Goal: Navigation & Orientation: Understand site structure

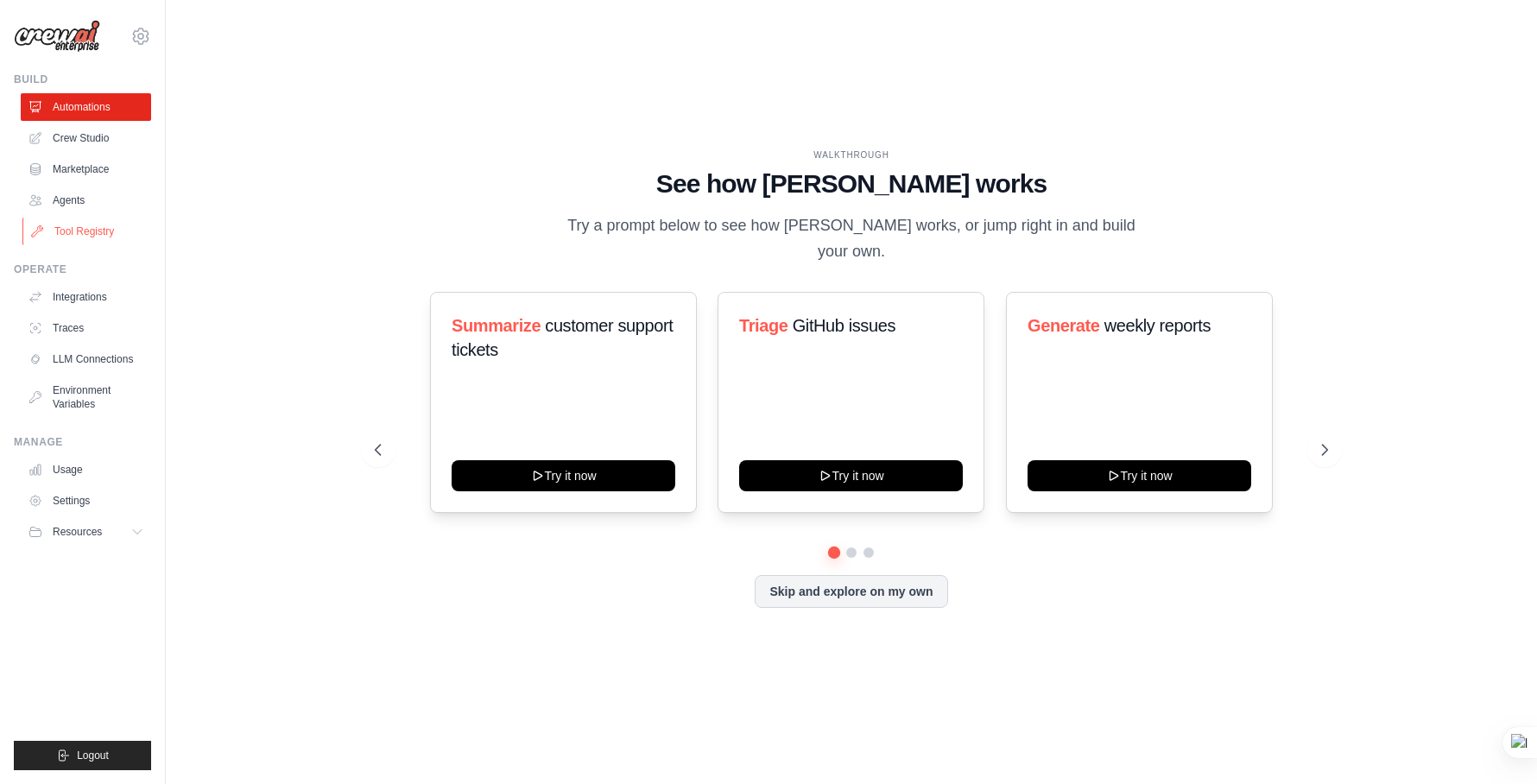
click at [85, 228] on link "Tool Registry" at bounding box center [87, 231] width 130 height 28
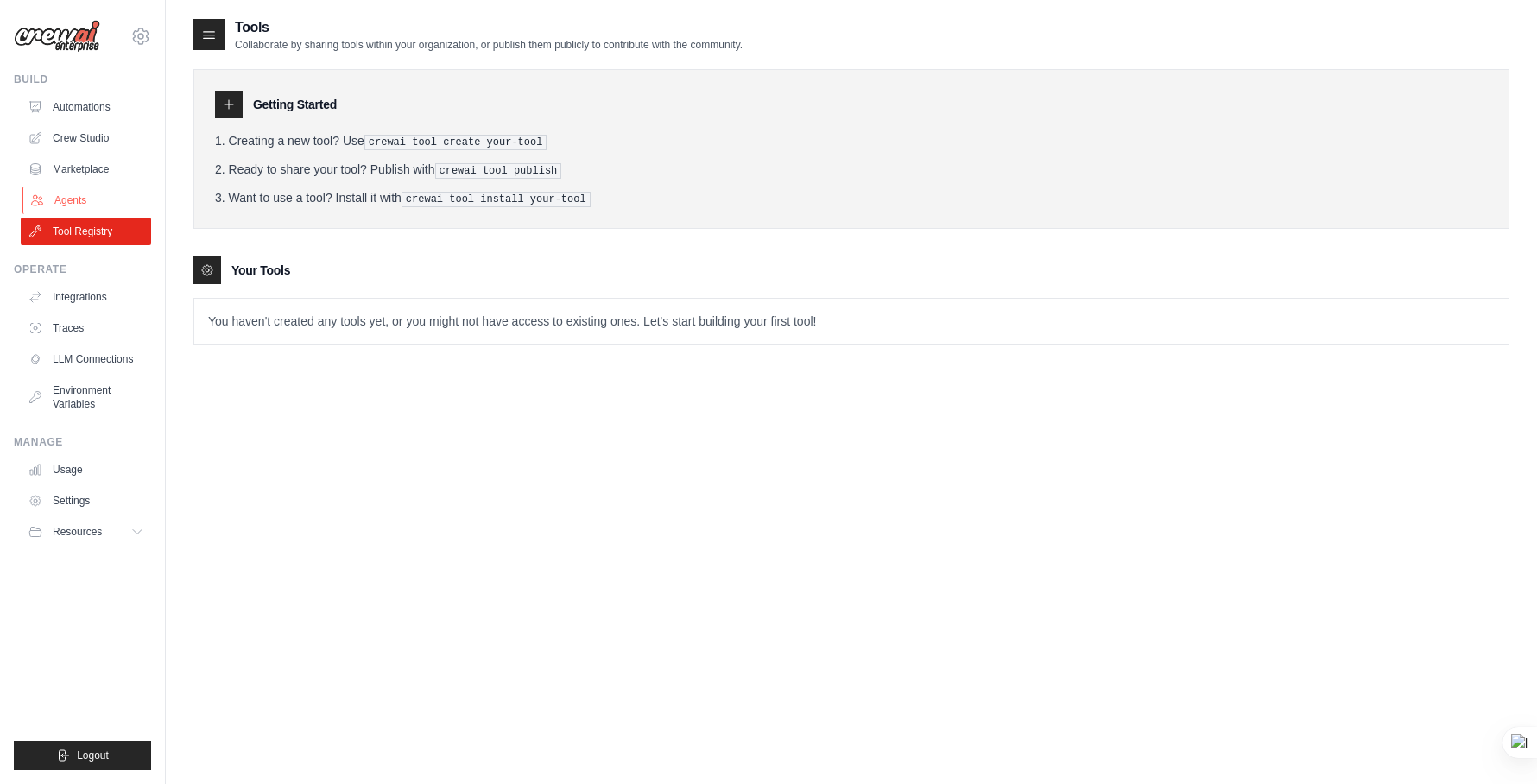
click at [78, 203] on link "Agents" at bounding box center [87, 200] width 130 height 28
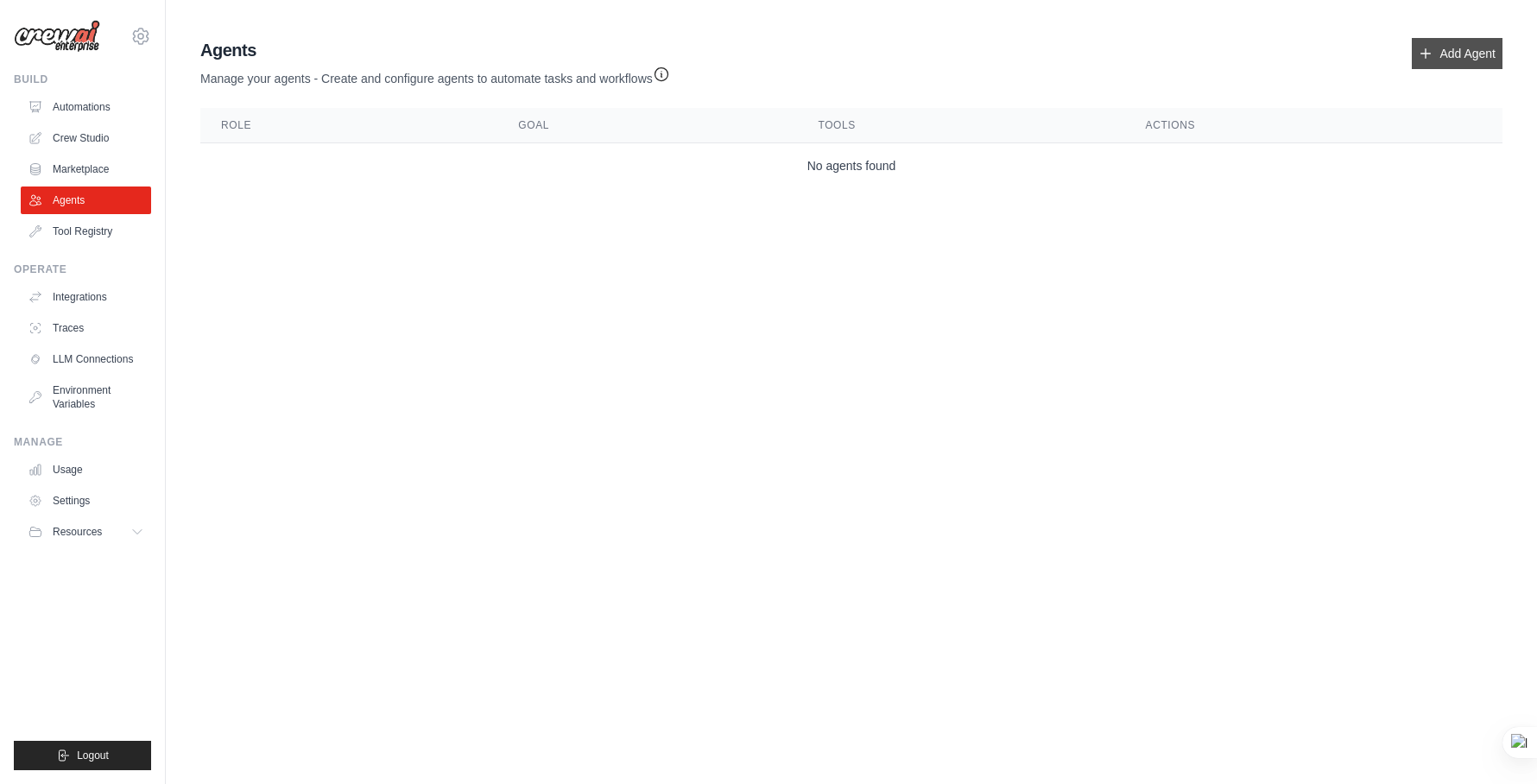
click at [1462, 45] on link "Add Agent" at bounding box center [1456, 53] width 90 height 31
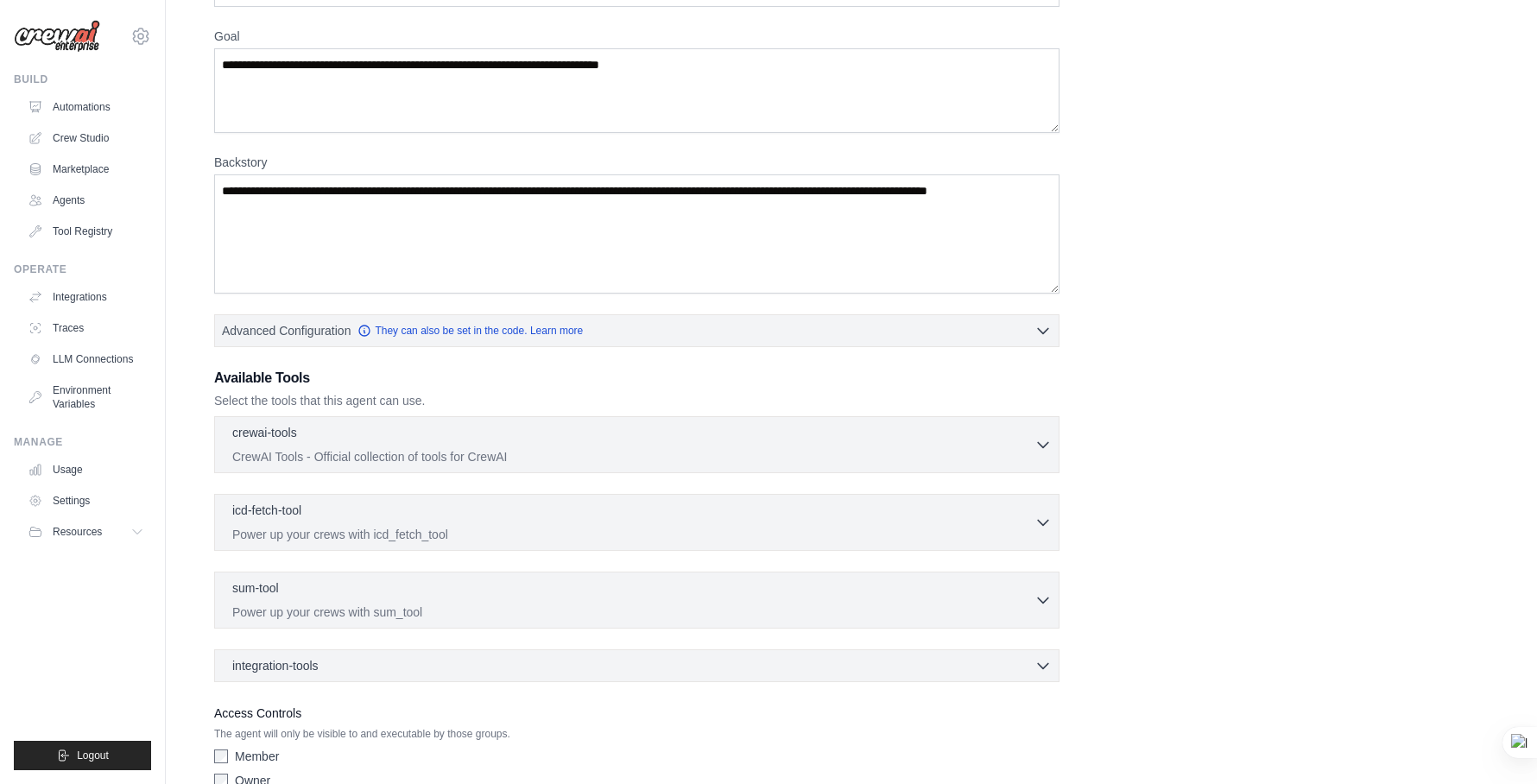
scroll to position [220, 0]
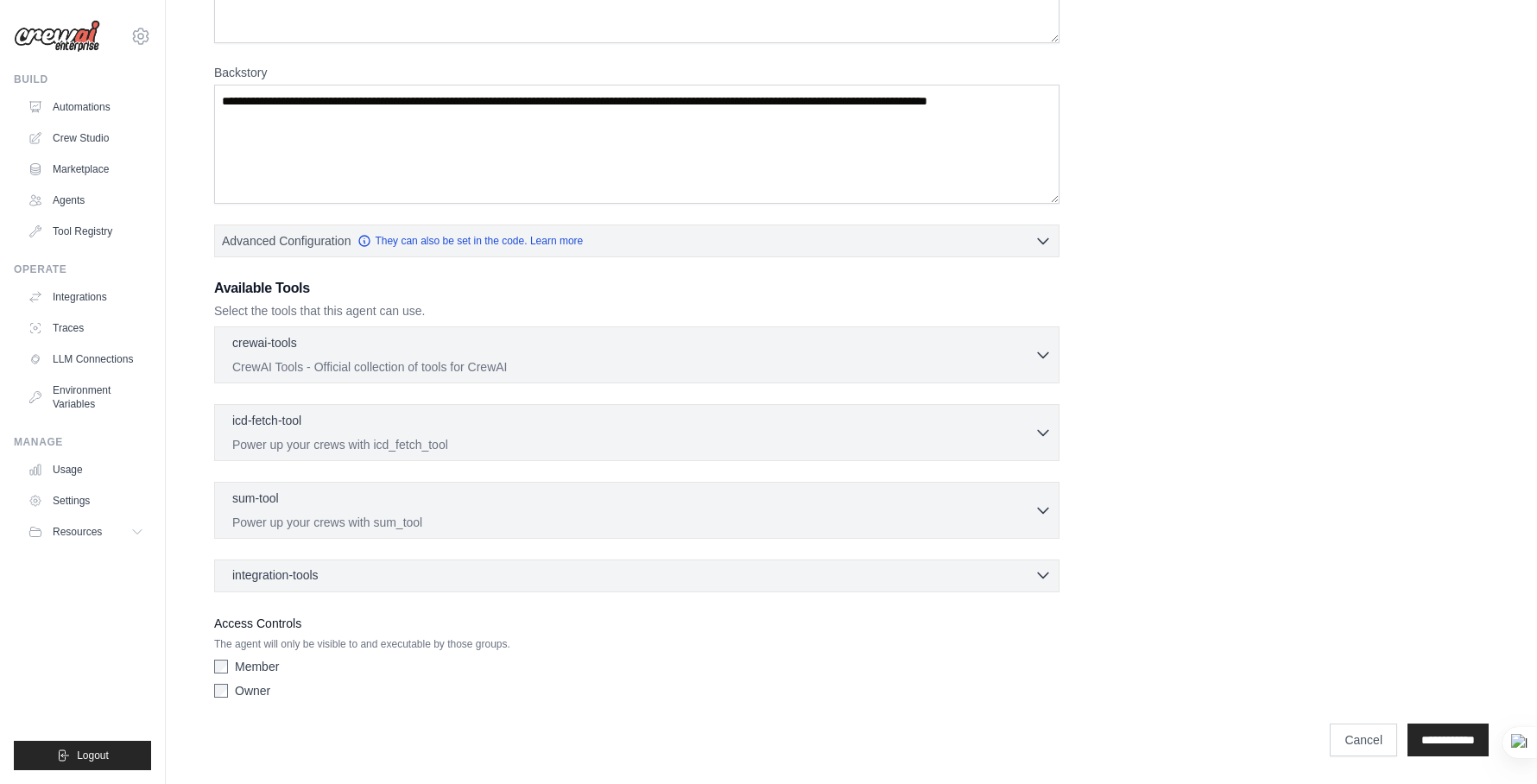
click at [536, 570] on div "integration-tools 0 selected" at bounding box center [642, 575] width 819 height 17
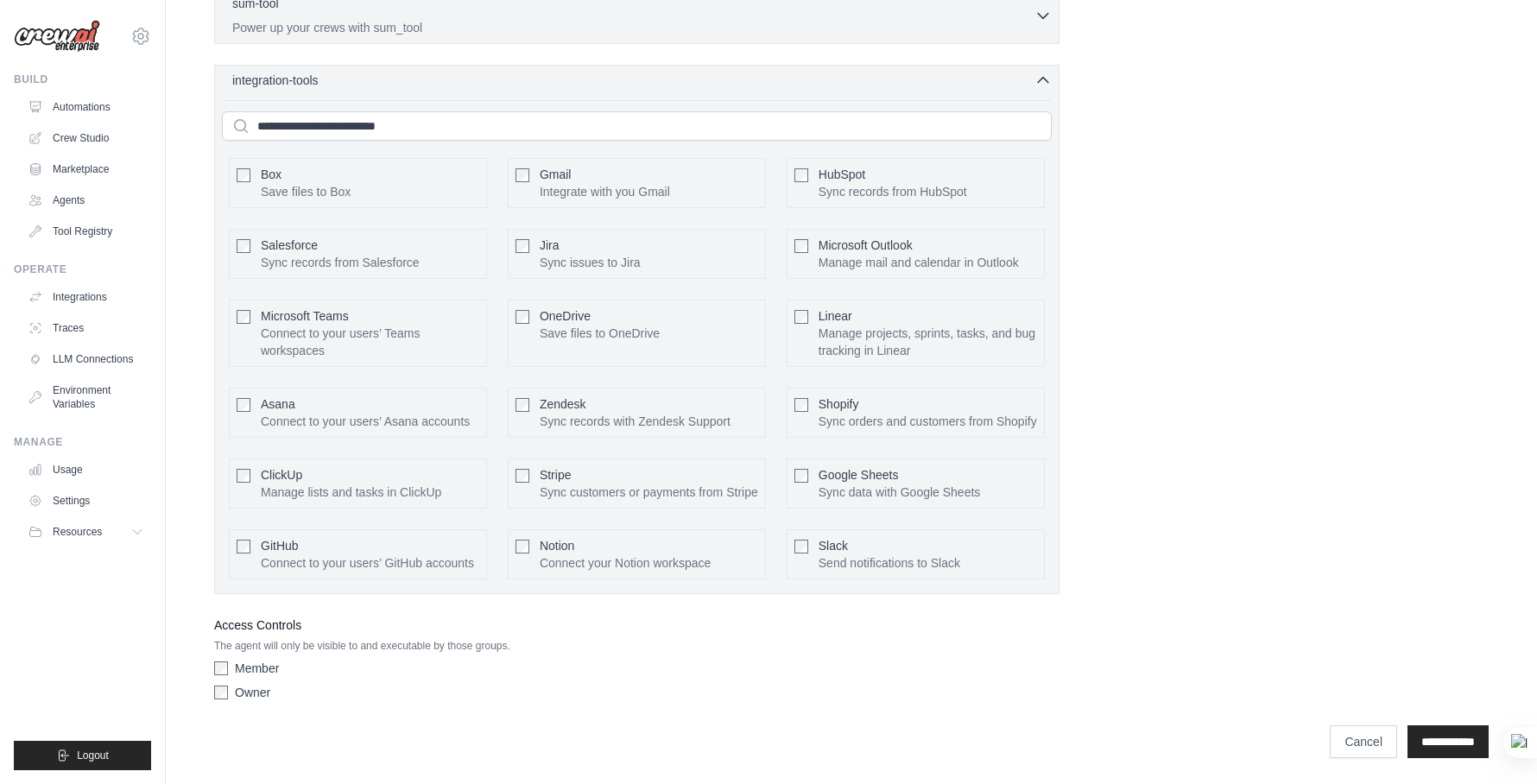
scroll to position [717, 0]
click at [84, 296] on link "Integrations" at bounding box center [87, 296] width 130 height 28
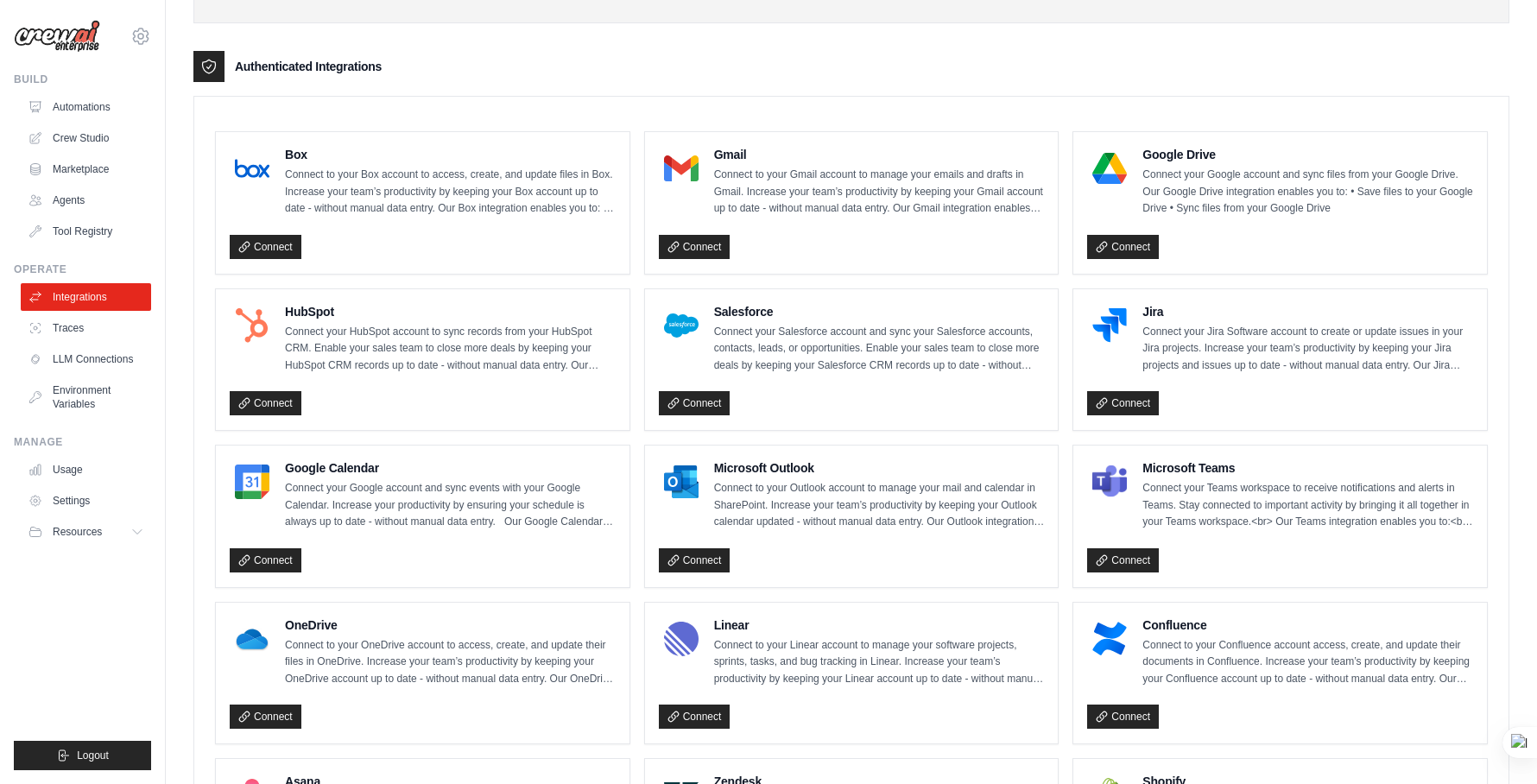
scroll to position [143, 0]
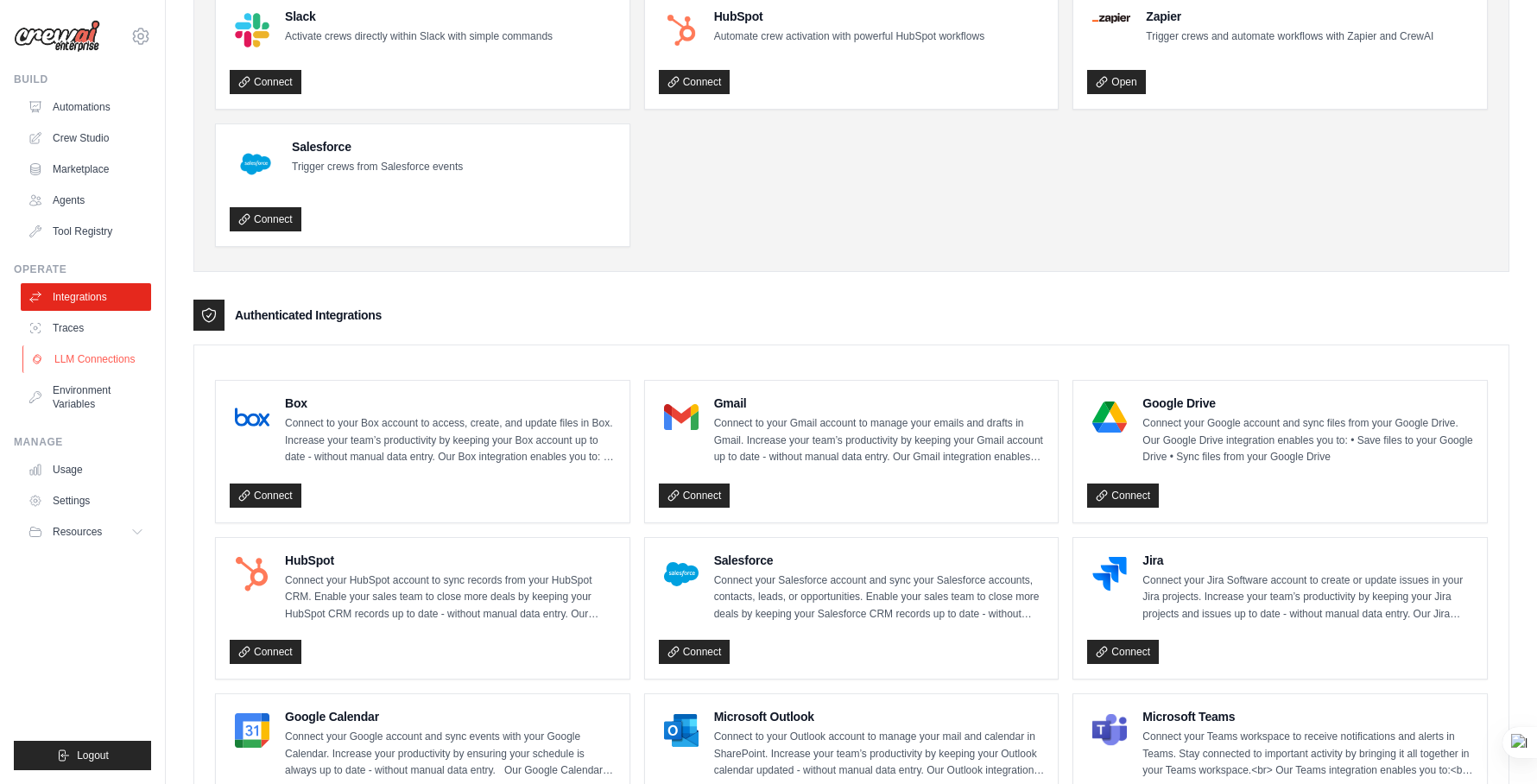
click at [94, 358] on link "LLM Connections" at bounding box center [87, 358] width 130 height 28
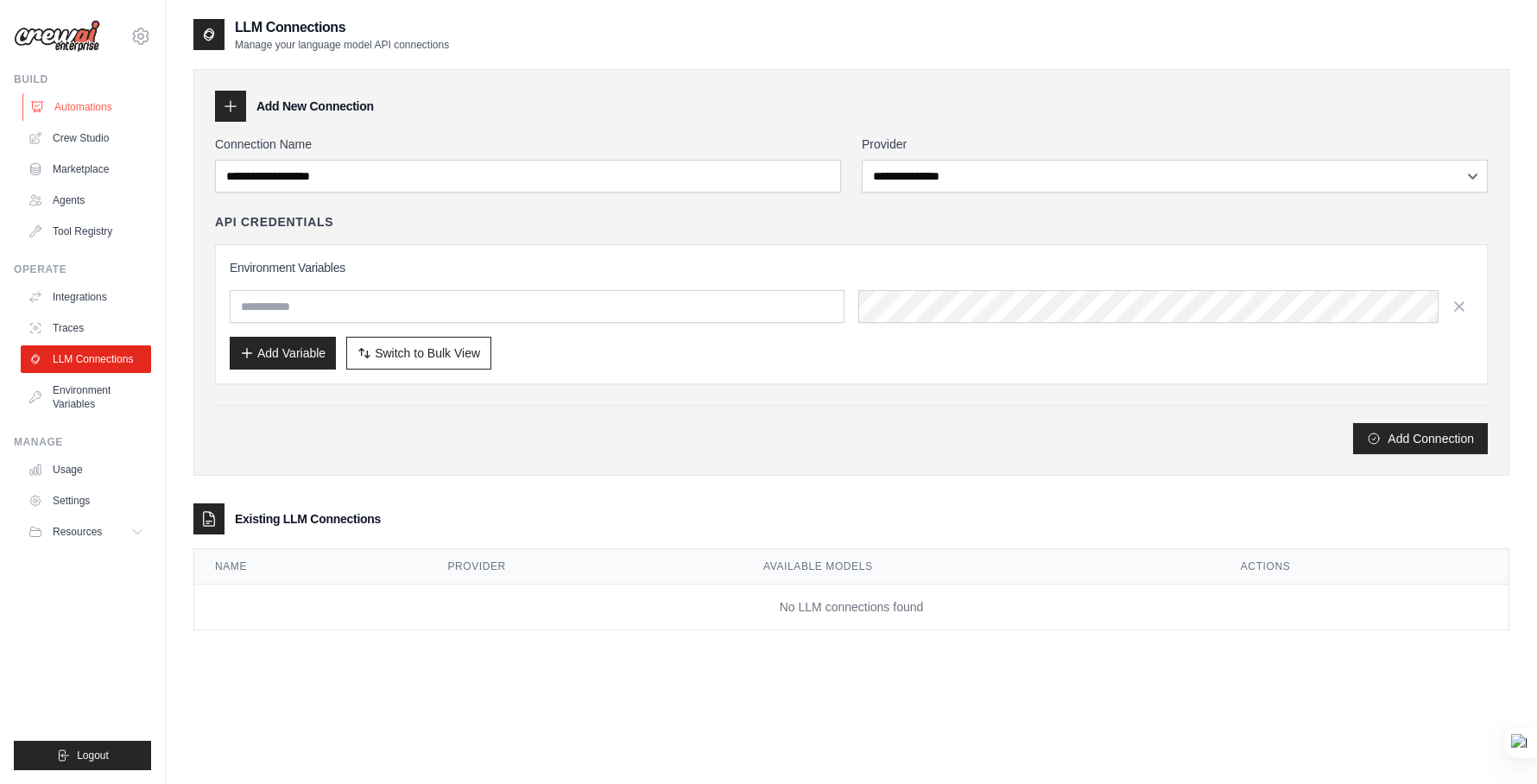
click at [91, 104] on link "Automations" at bounding box center [87, 106] width 130 height 28
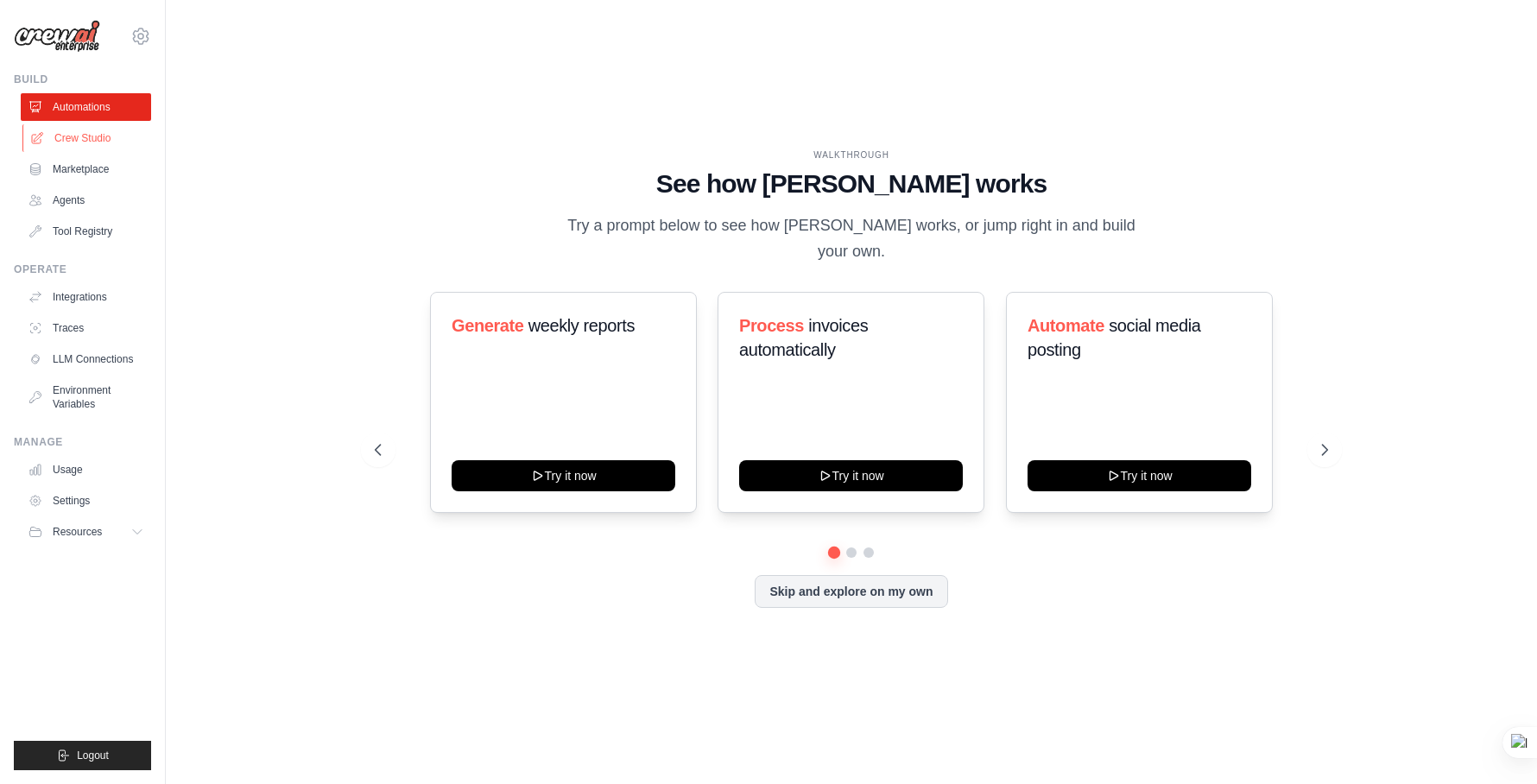
click at [87, 146] on link "Crew Studio" at bounding box center [87, 138] width 130 height 28
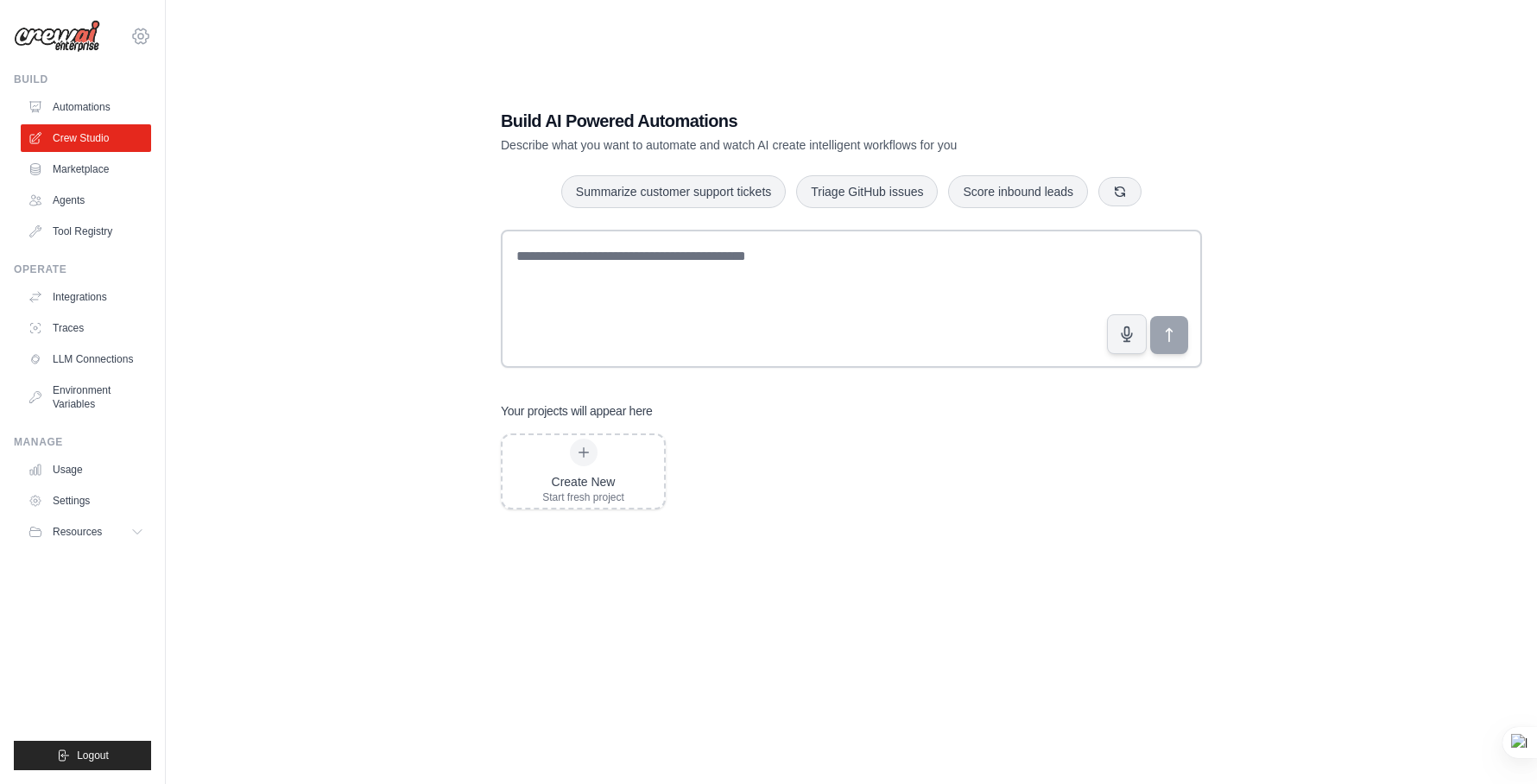
click at [144, 40] on icon at bounding box center [141, 36] width 21 height 21
click at [60, 199] on link "Agents" at bounding box center [87, 200] width 130 height 28
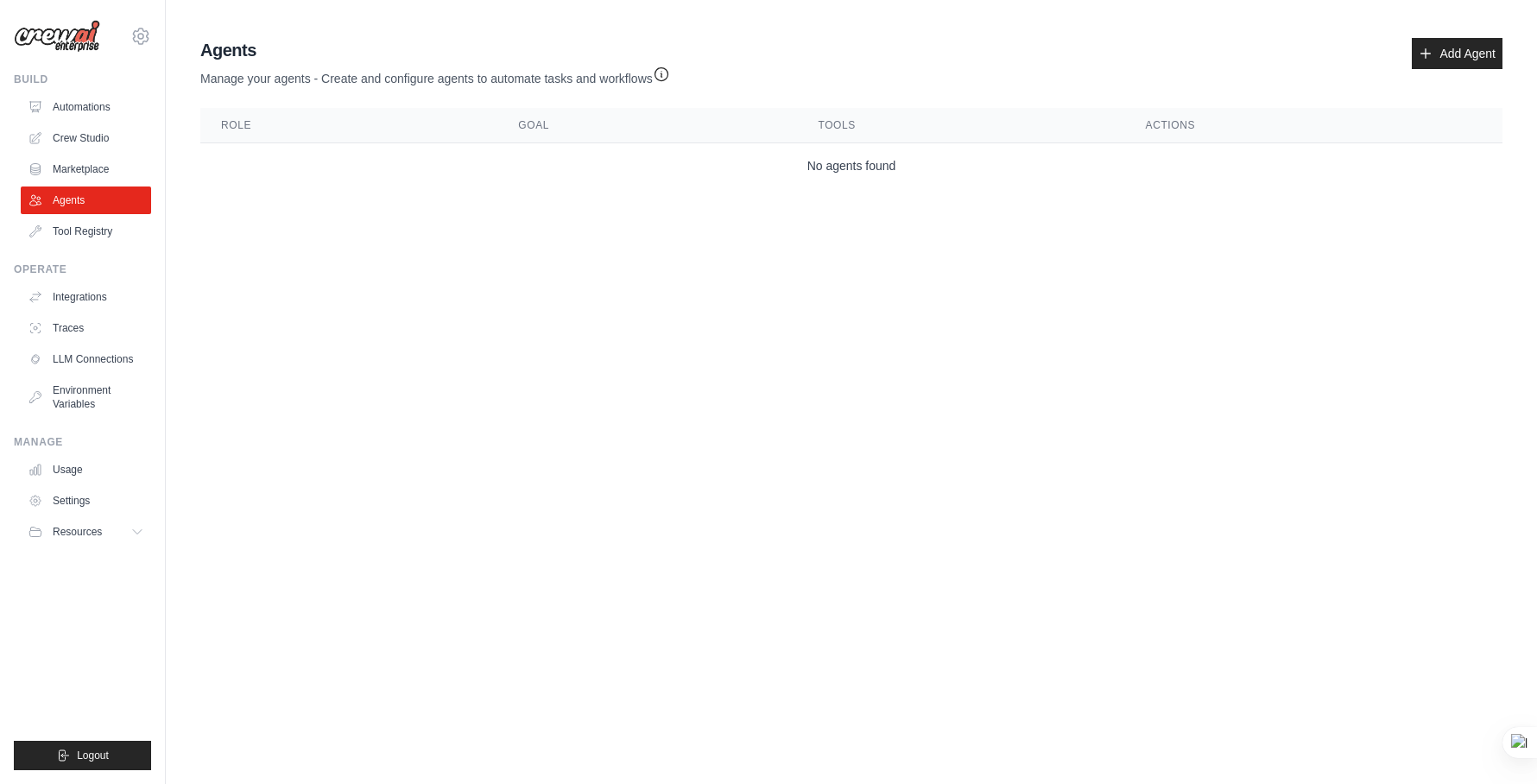
click at [80, 40] on img at bounding box center [57, 36] width 86 height 33
click at [137, 42] on icon at bounding box center [141, 36] width 21 height 21
click at [77, 303] on link "Integrations" at bounding box center [87, 296] width 130 height 28
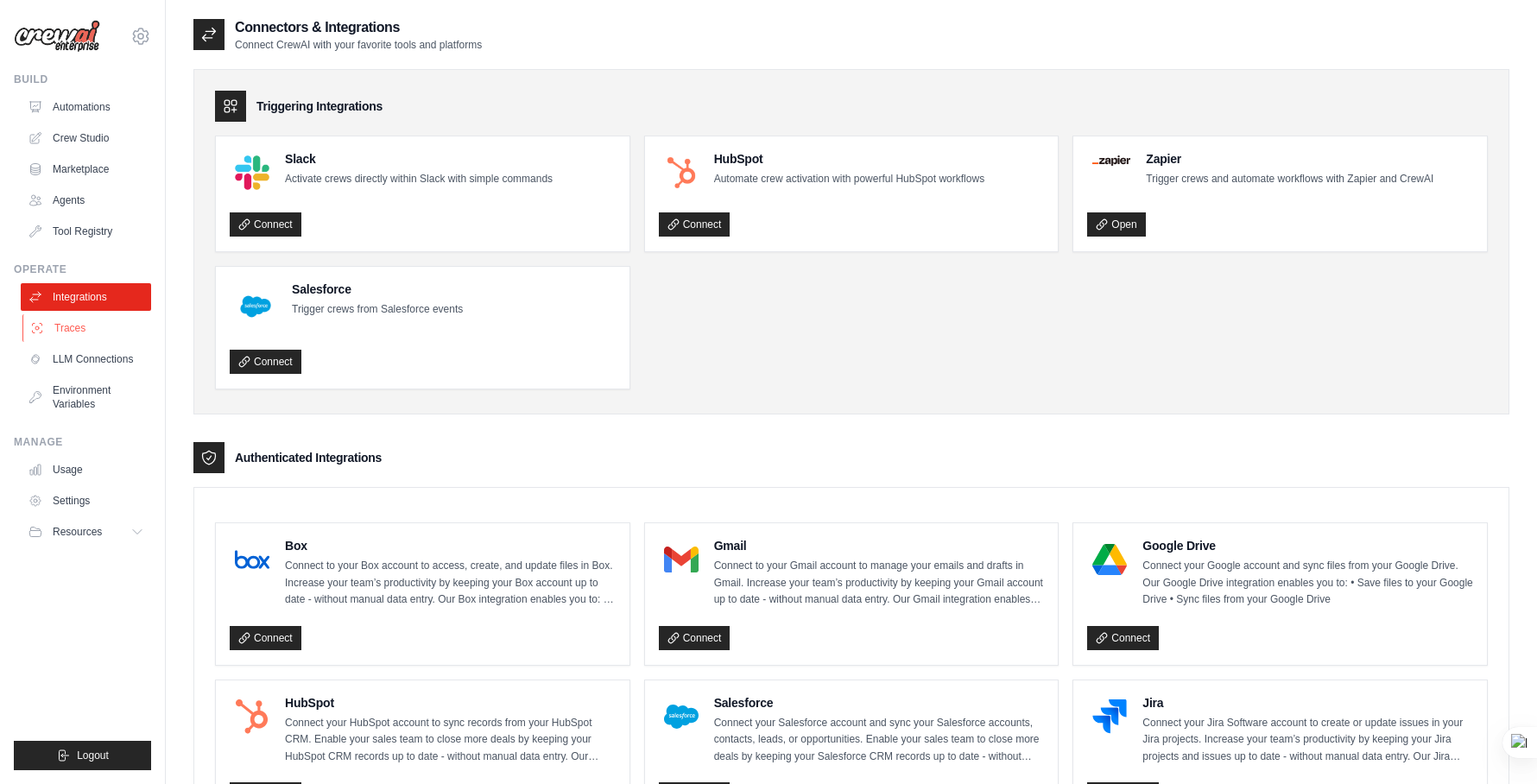
click at [73, 328] on link "Traces" at bounding box center [87, 328] width 130 height 28
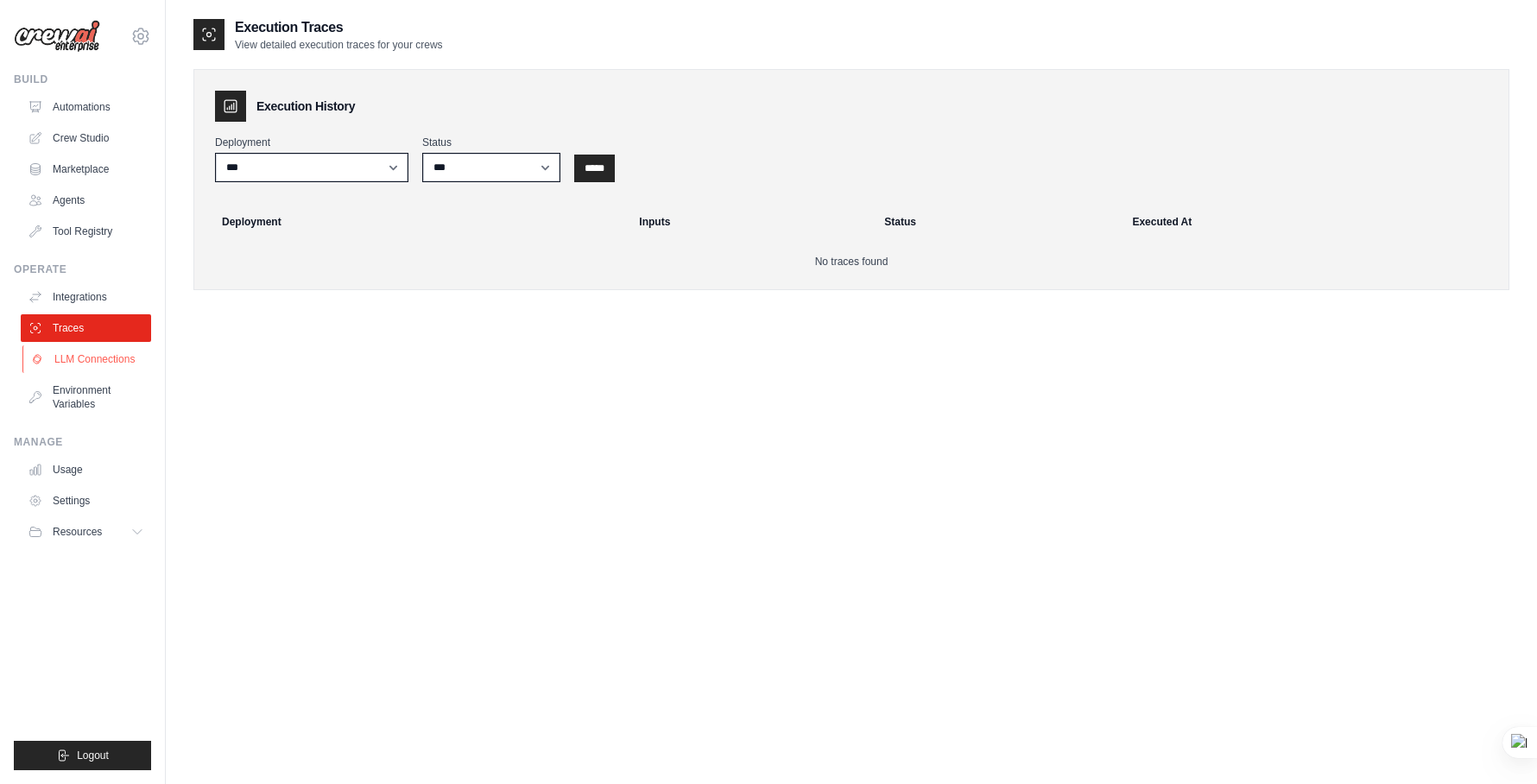
click at [73, 361] on link "LLM Connections" at bounding box center [87, 358] width 130 height 28
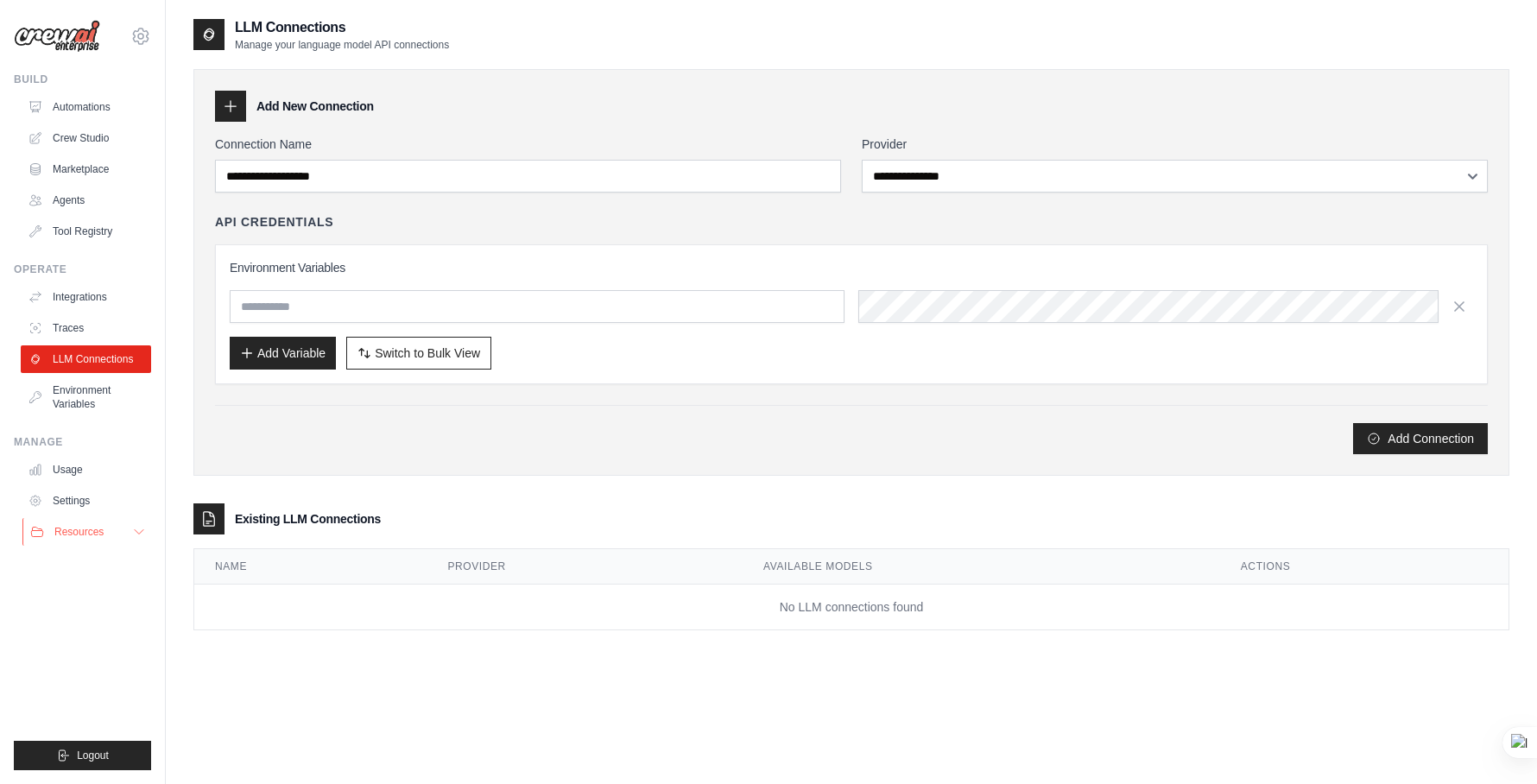
click at [73, 528] on span "Resources" at bounding box center [79, 531] width 49 height 14
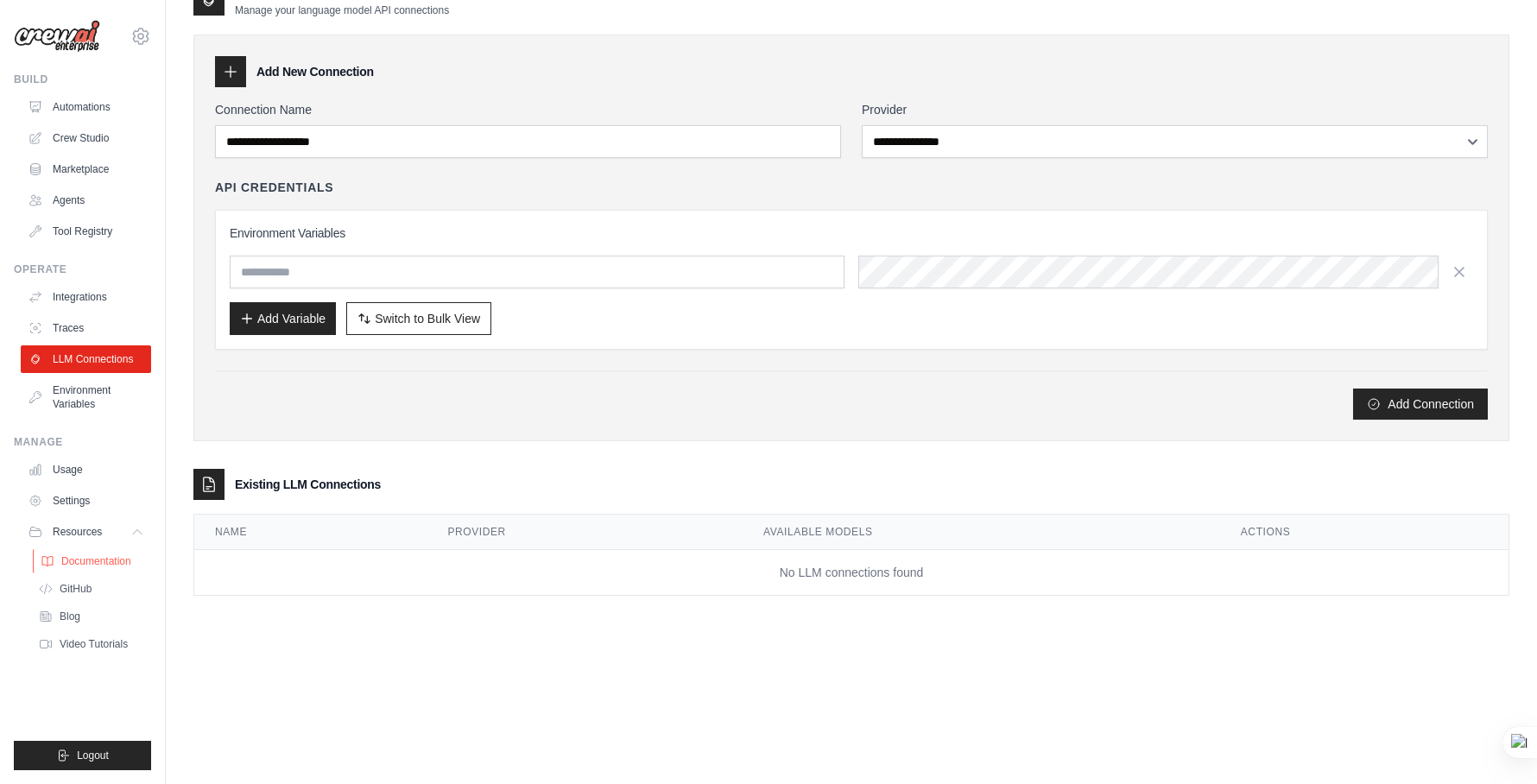
click at [80, 550] on link "Documentation" at bounding box center [93, 561] width 120 height 24
